Goal: Task Accomplishment & Management: Use online tool/utility

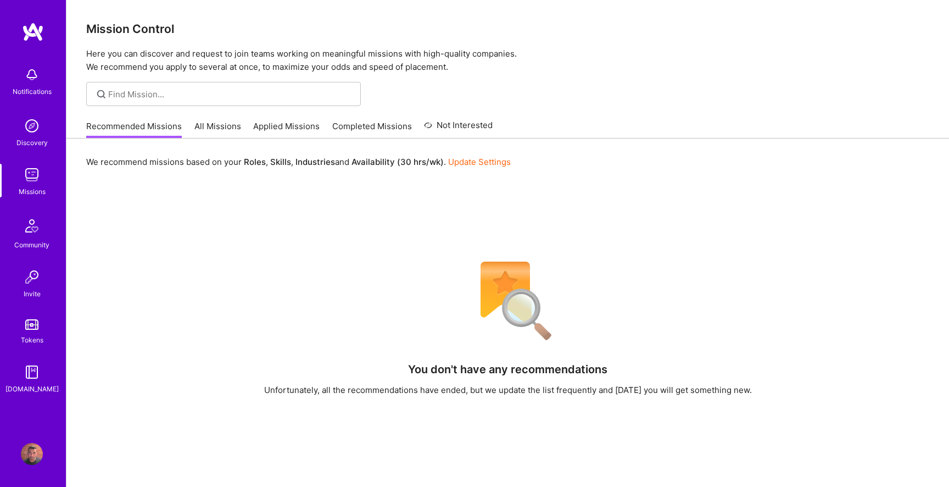
click at [216, 126] on link "All Missions" at bounding box center [217, 129] width 47 height 18
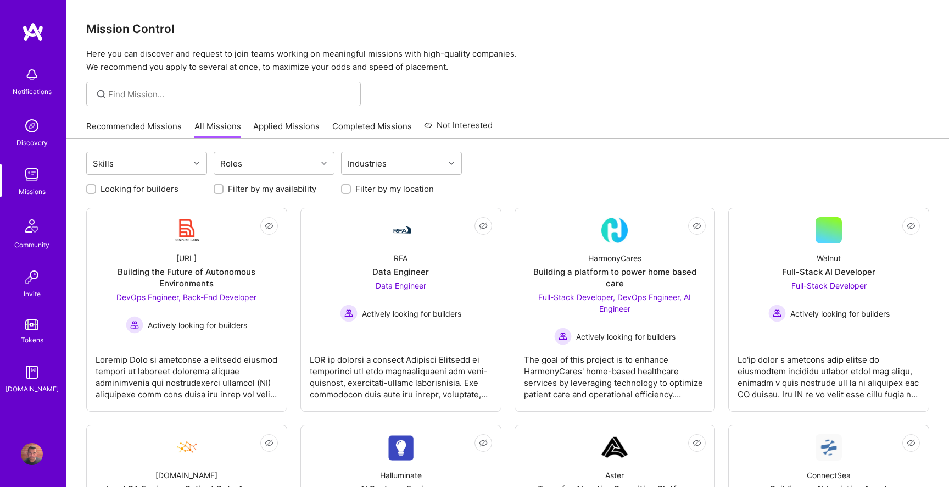
click at [149, 127] on link "Recommended Missions" at bounding box center [134, 129] width 96 height 18
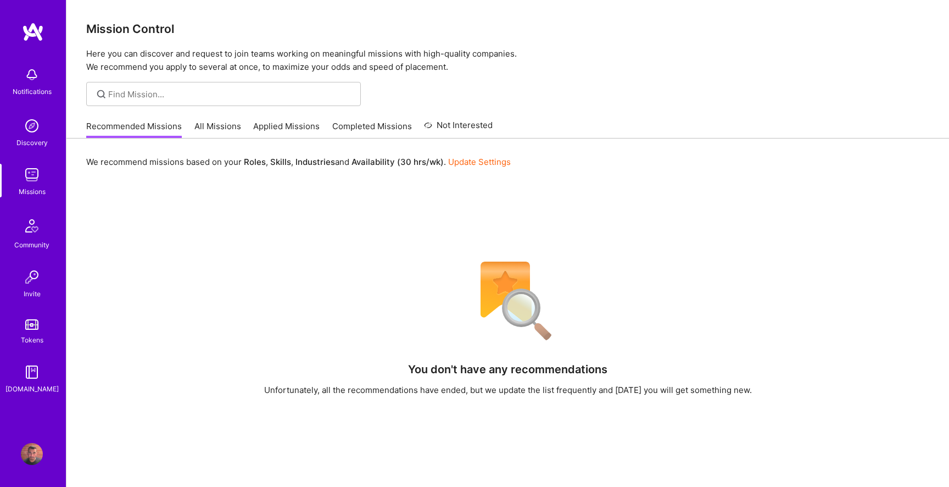
click at [216, 127] on link "All Missions" at bounding box center [217, 129] width 47 height 18
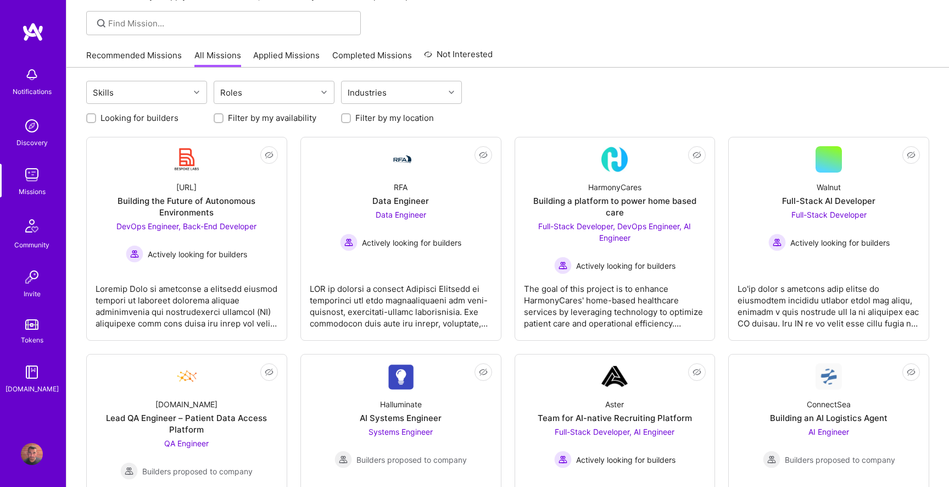
scroll to position [94, 0]
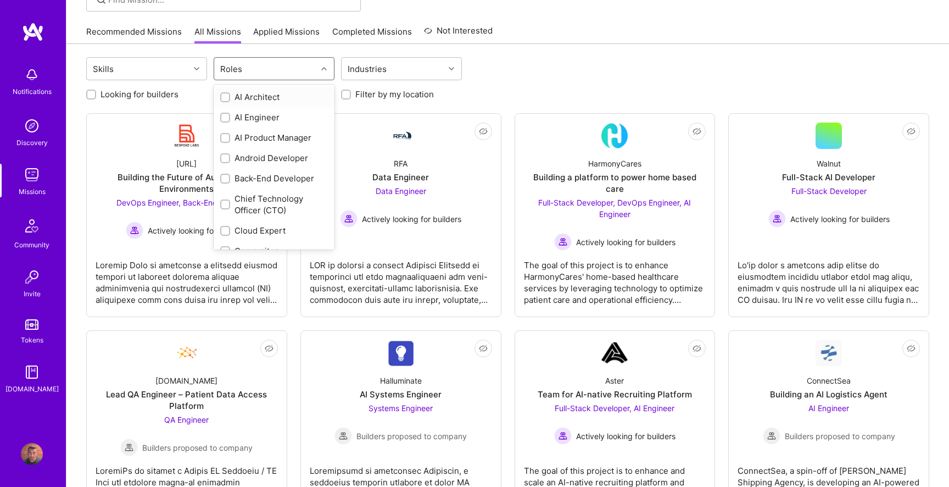
click at [260, 63] on div "Roles" at bounding box center [265, 69] width 103 height 22
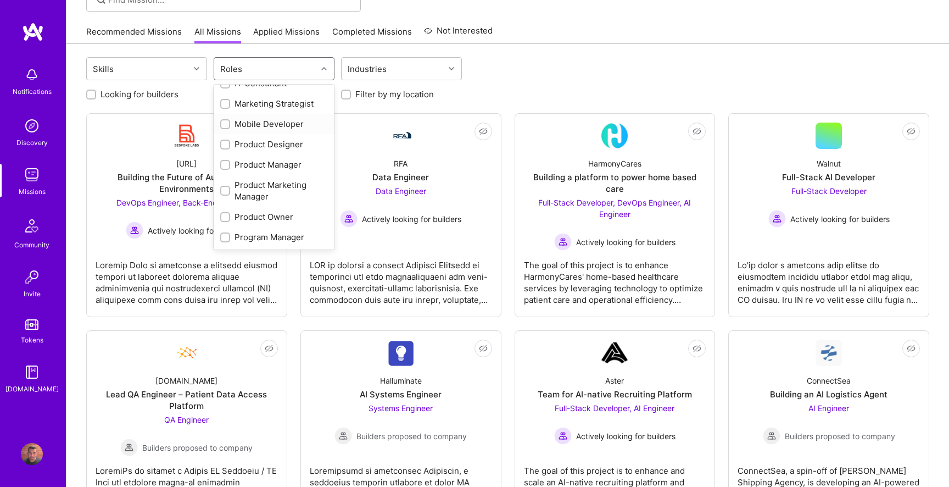
scroll to position [388, 0]
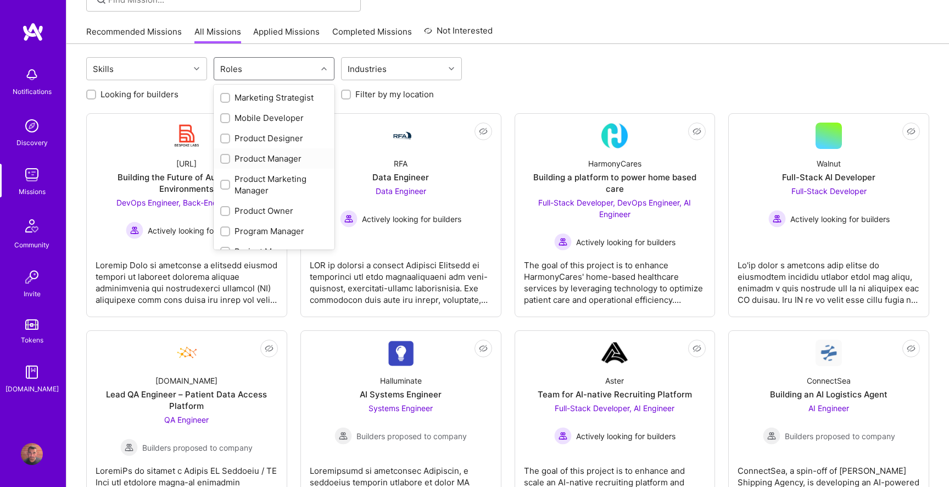
click at [275, 153] on div "Product Manager" at bounding box center [274, 159] width 108 height 12
checkbox input "true"
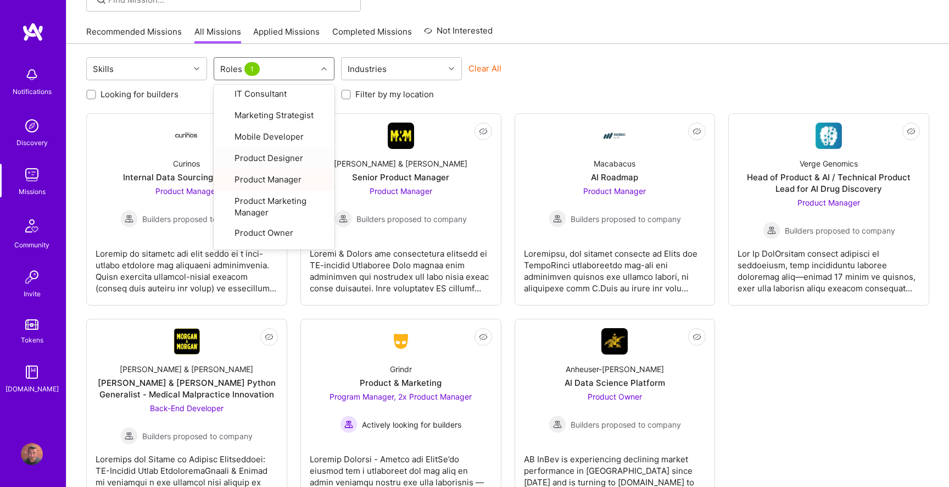
click at [563, 70] on div "Clear All" at bounding box center [528, 73] width 121 height 20
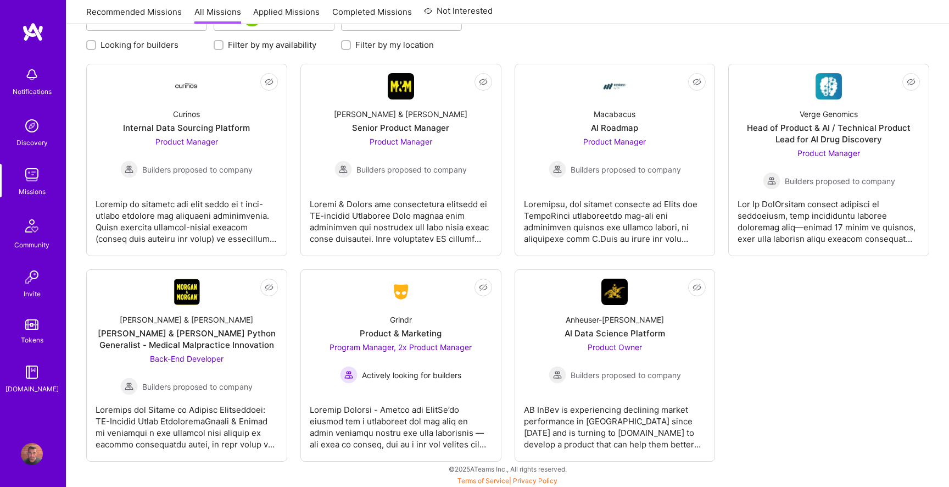
scroll to position [145, 0]
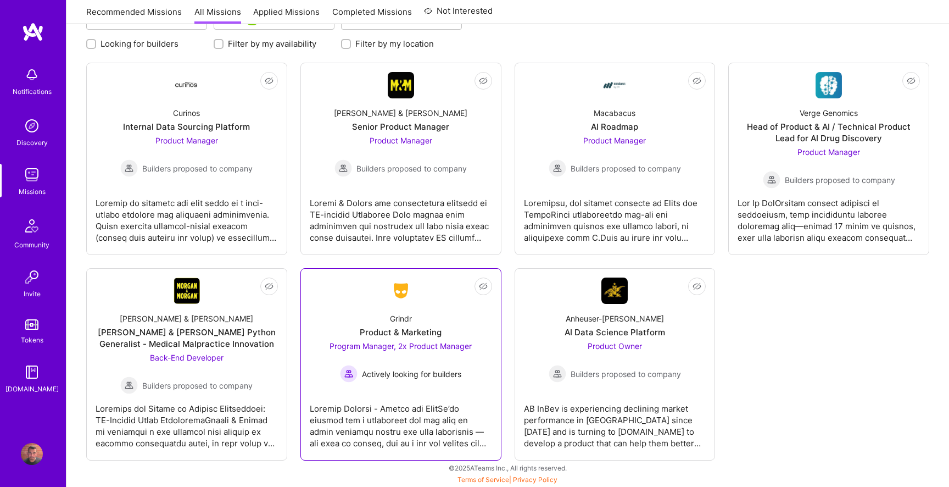
click at [400, 324] on div "Grindr Product & Marketing Program Manager, 2x Product Manager Actively looking…" at bounding box center [401, 343] width 182 height 79
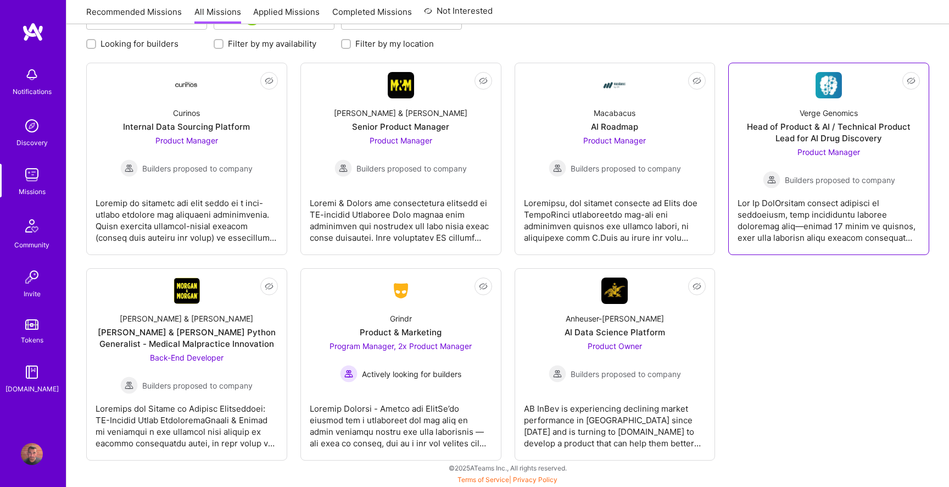
click at [843, 145] on div "Verge Genomics Head of Product & AI / Technical Product Lead for AI Drug Discov…" at bounding box center [828, 143] width 182 height 90
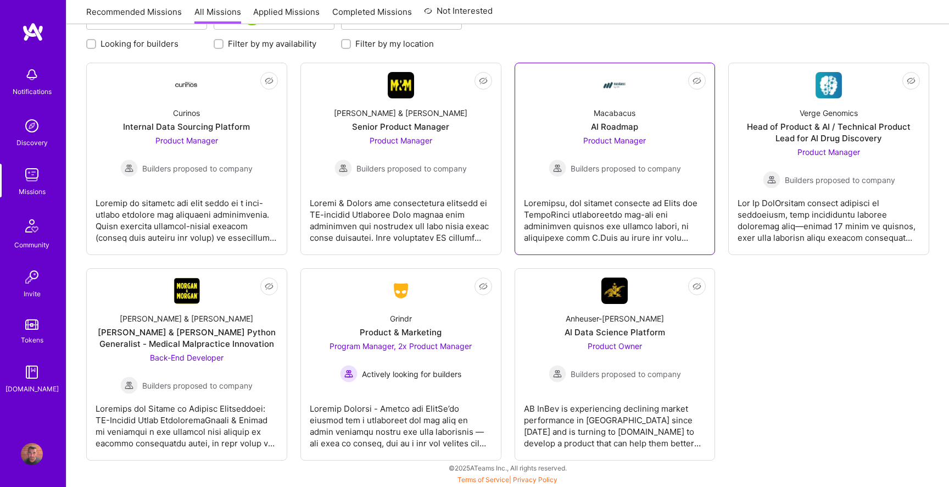
click at [615, 128] on div "AI Roadmap" at bounding box center [614, 127] width 47 height 12
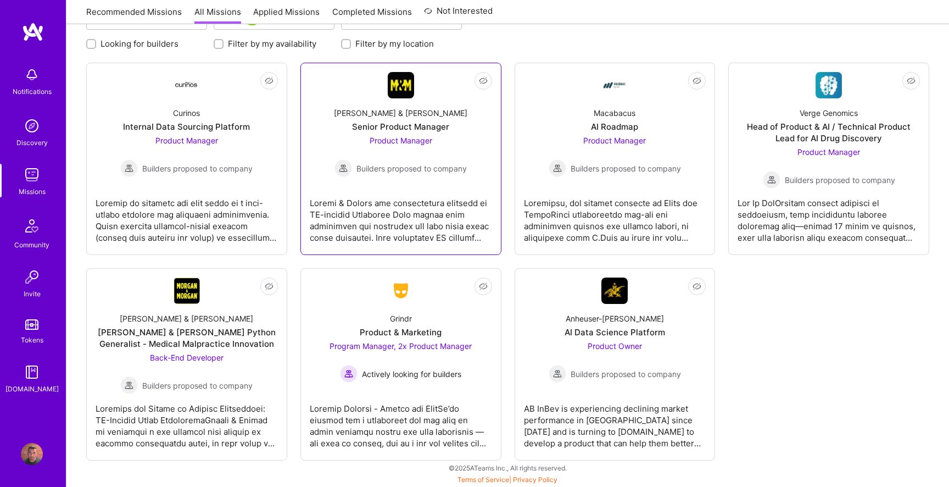
click at [412, 135] on div "Product Manager Builders proposed to company" at bounding box center [400, 156] width 132 height 42
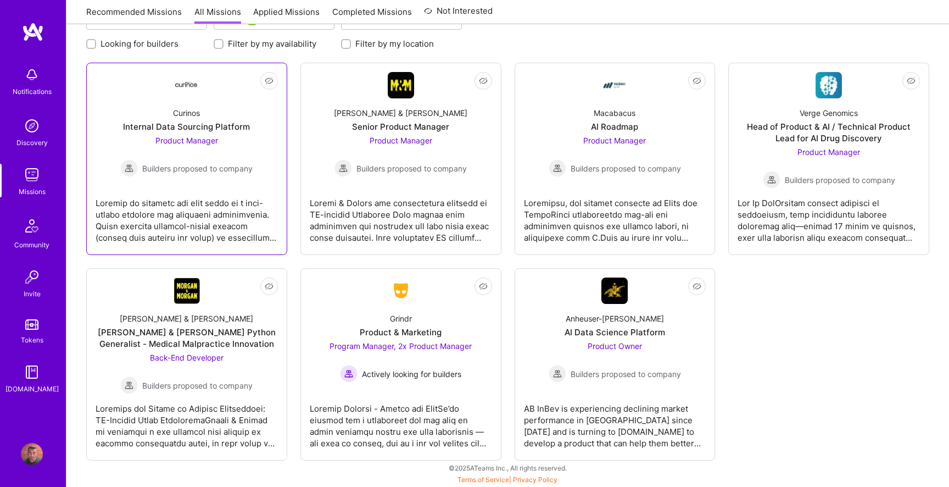
click at [194, 140] on span "Product Manager" at bounding box center [186, 140] width 63 height 9
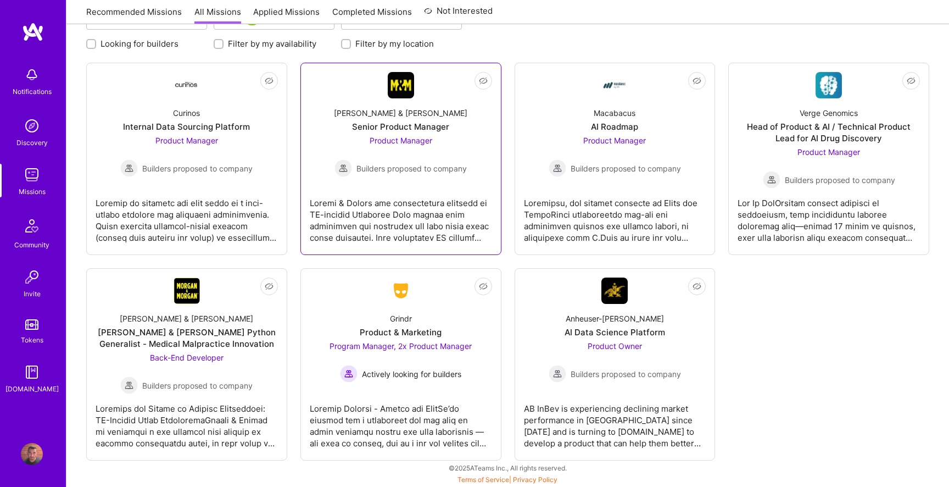
scroll to position [0, 0]
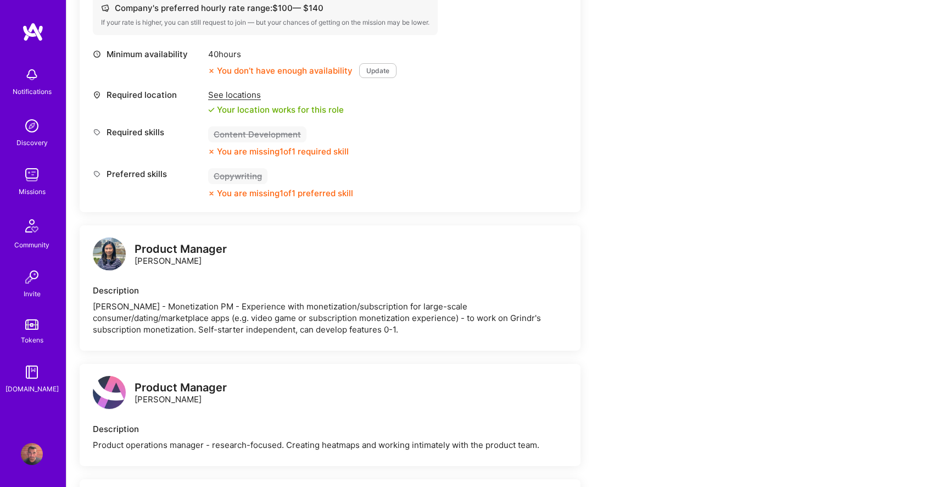
scroll to position [1132, 0]
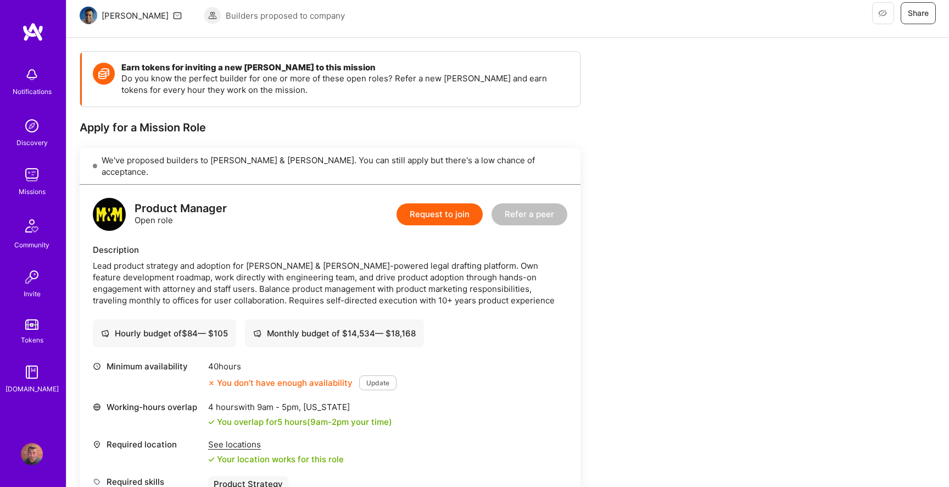
scroll to position [122, 0]
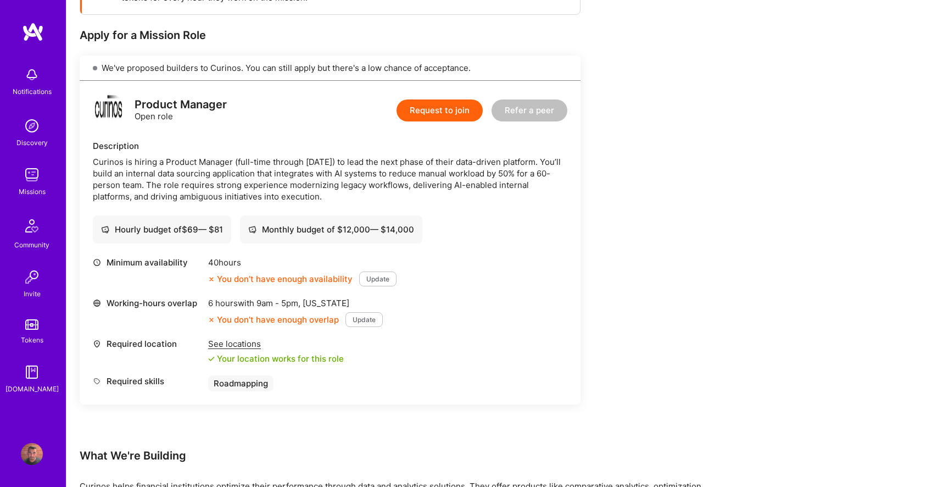
scroll to position [204, 0]
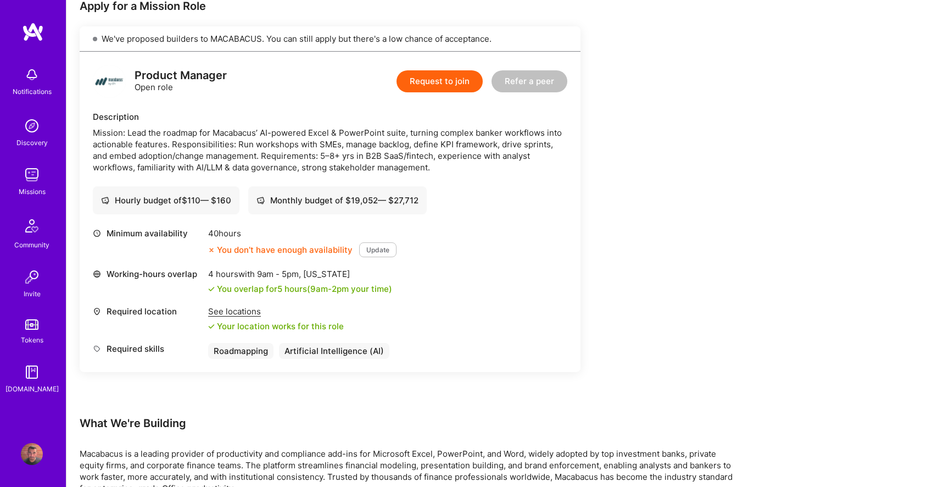
scroll to position [231, 0]
